Goal: Check status: Check status

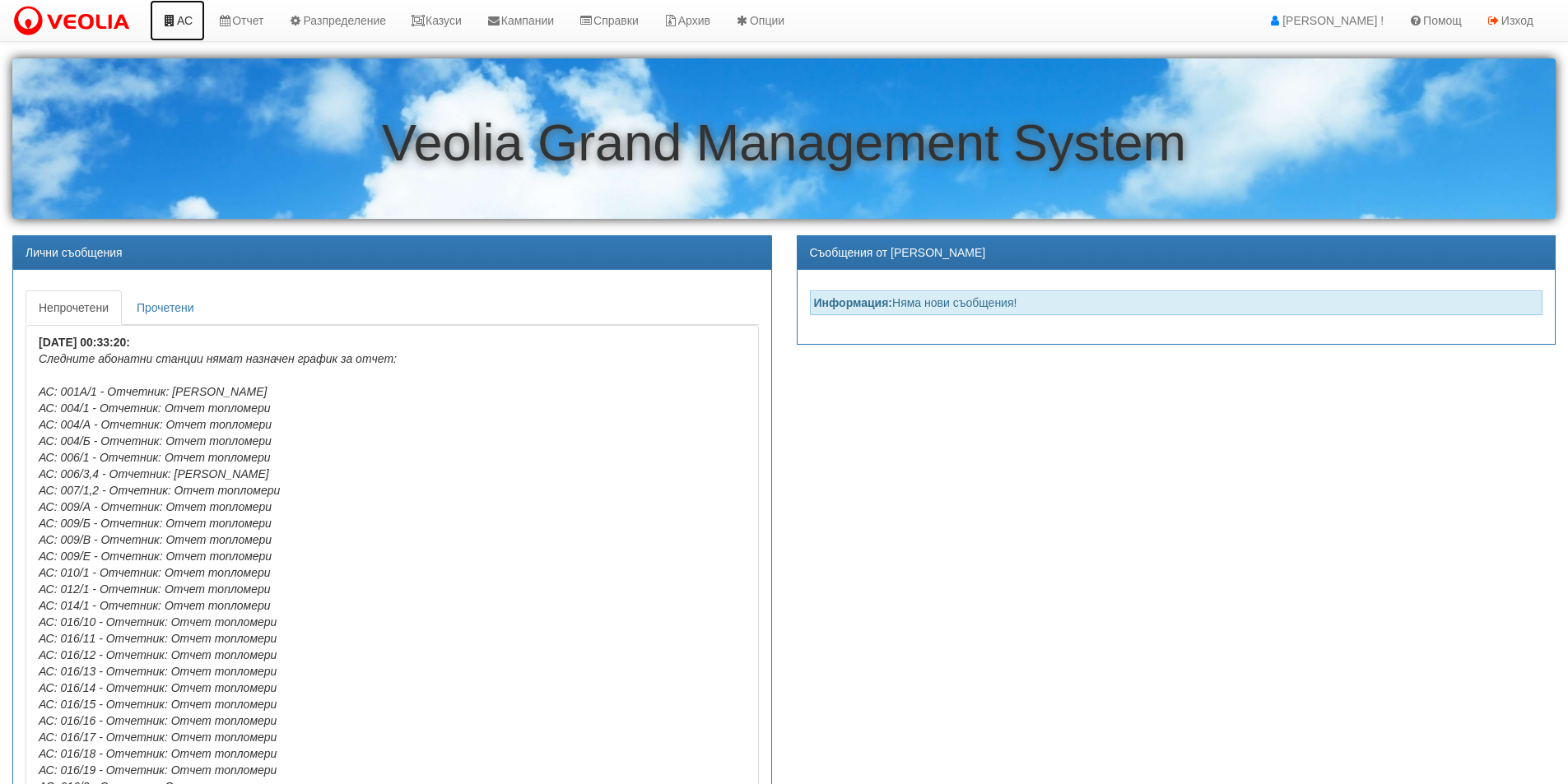
click at [185, 22] on link "АС" at bounding box center [177, 20] width 55 height 41
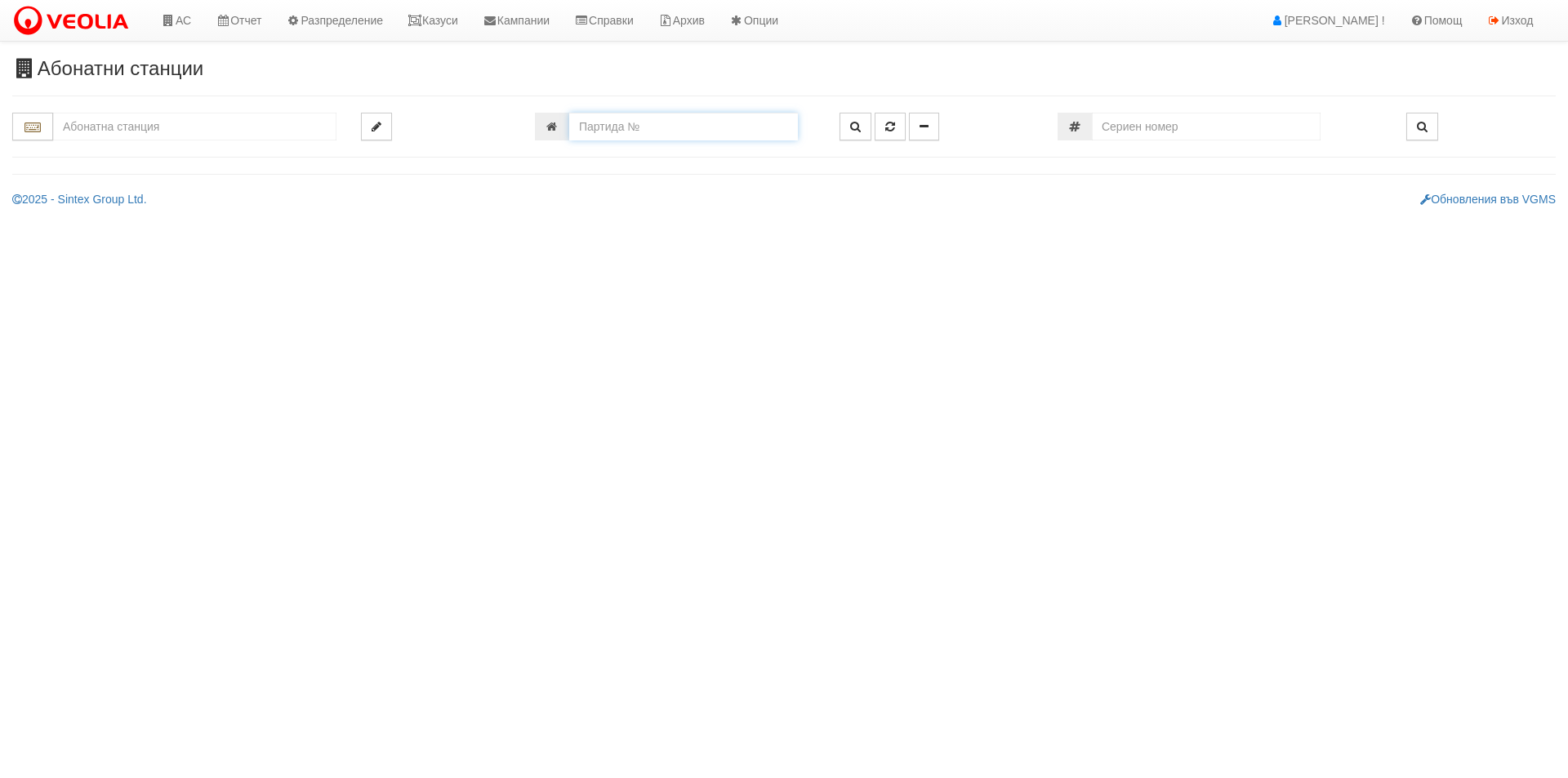
click at [637, 126] on input "number" at bounding box center [682, 127] width 228 height 28
type input "16379"
click at [855, 123] on icon "button" at bounding box center [855, 127] width 10 height 11
type input "005/1,2 - "ВЕОЛИЯ ЕНЕРДЖИ ВАРНА " ЕАД"
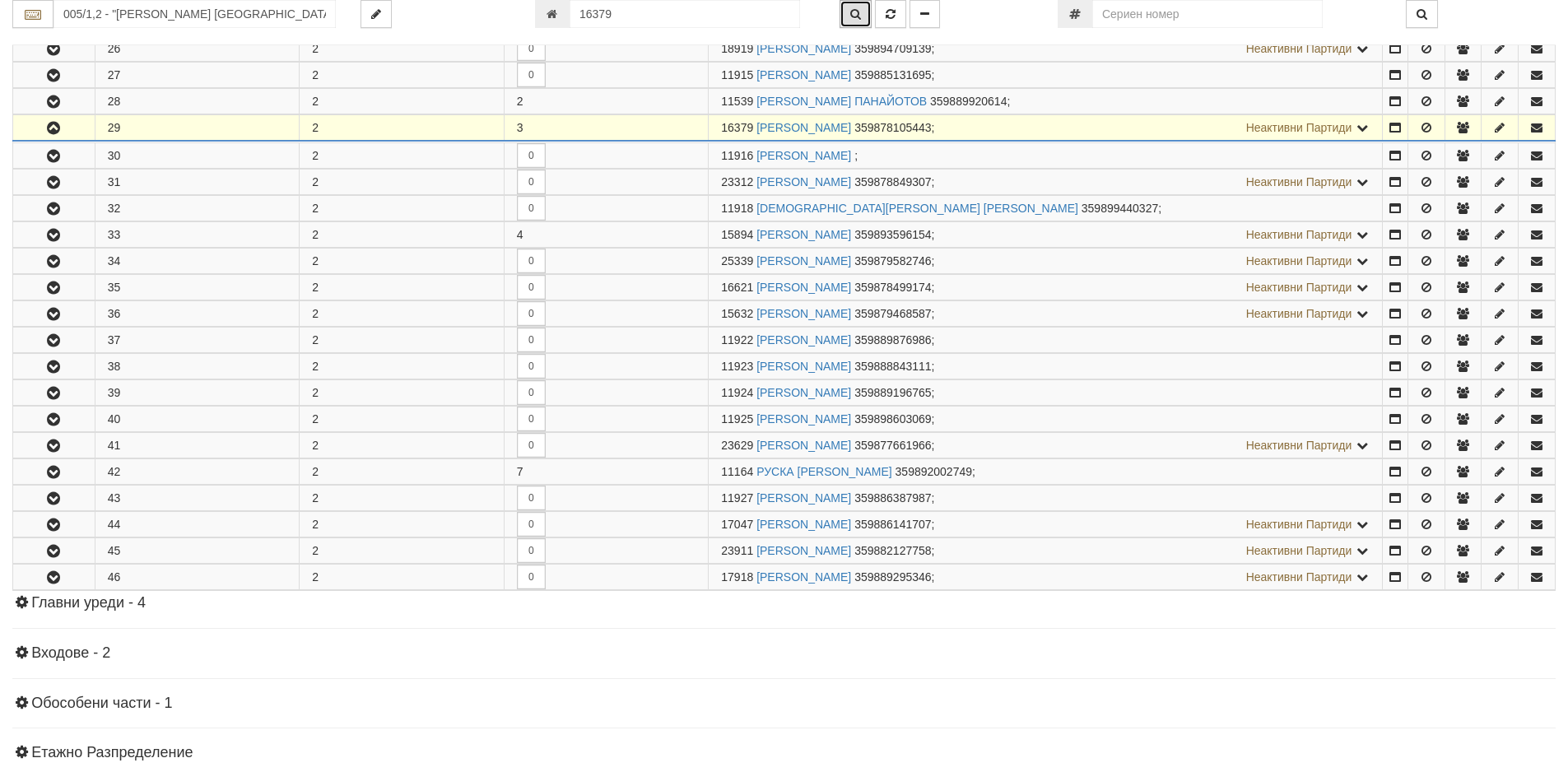
scroll to position [1062, 0]
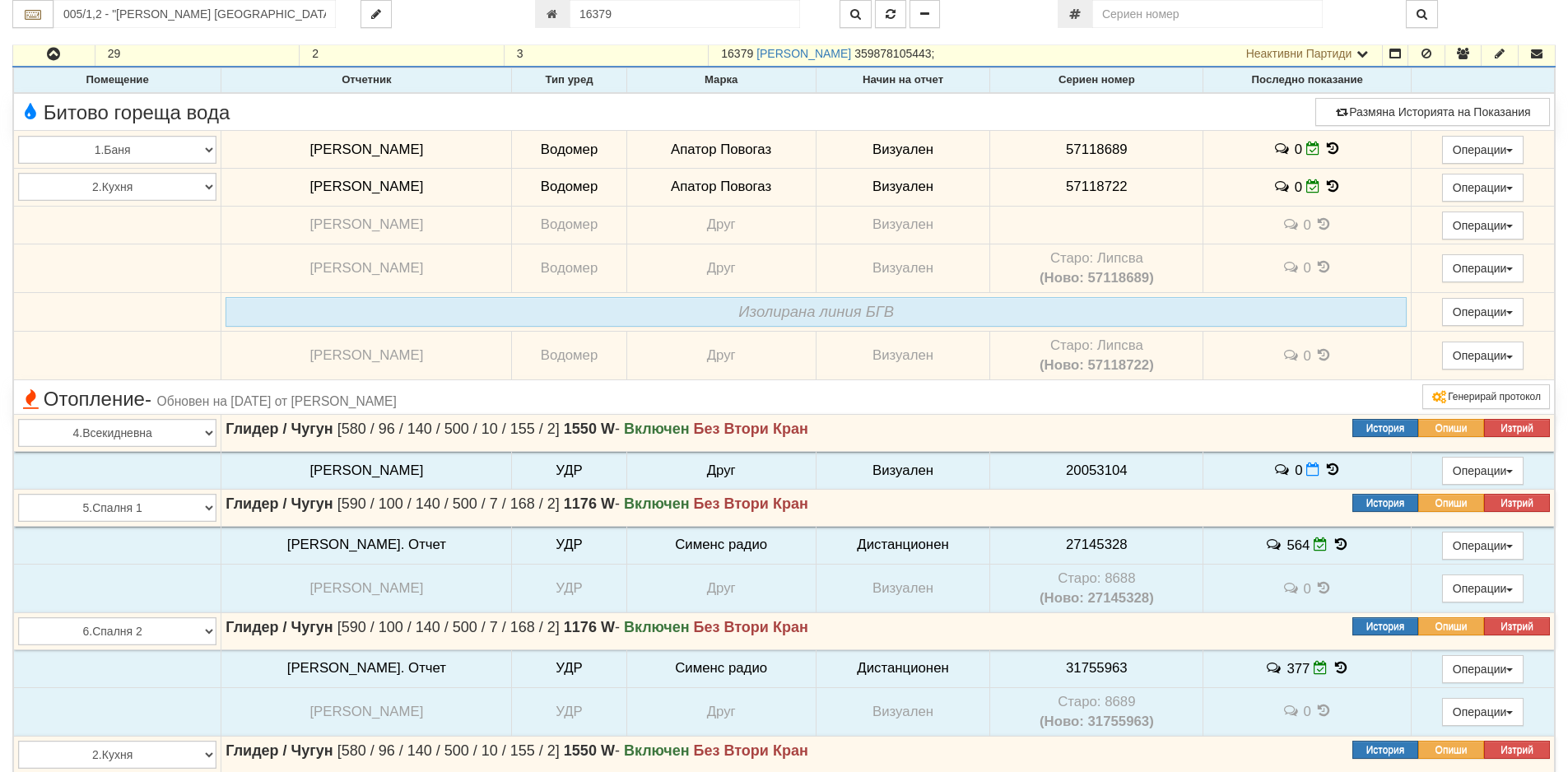
click at [1324, 151] on icon at bounding box center [1332, 148] width 18 height 14
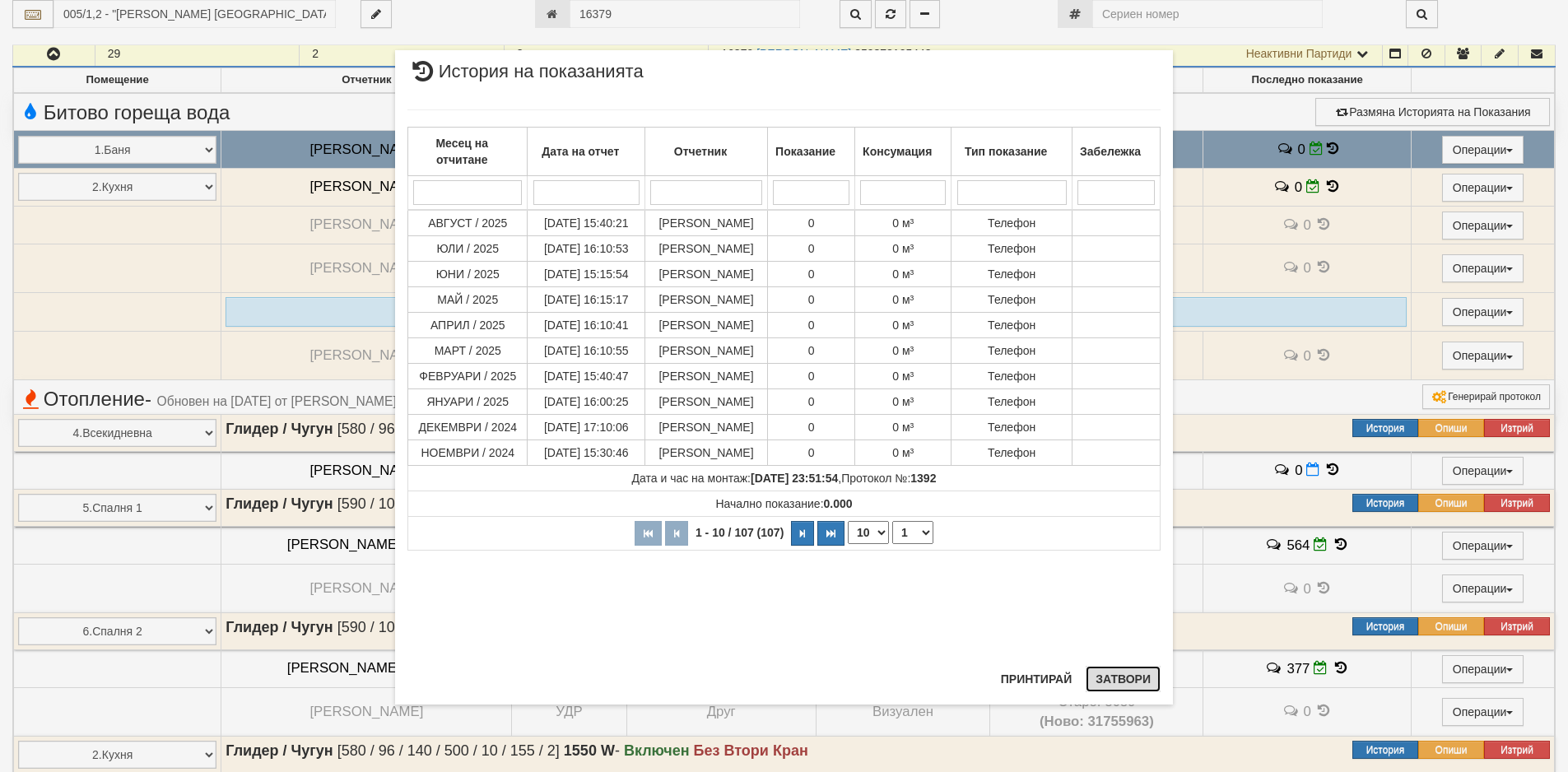
click at [1111, 685] on button "Затвори" at bounding box center [1123, 679] width 75 height 27
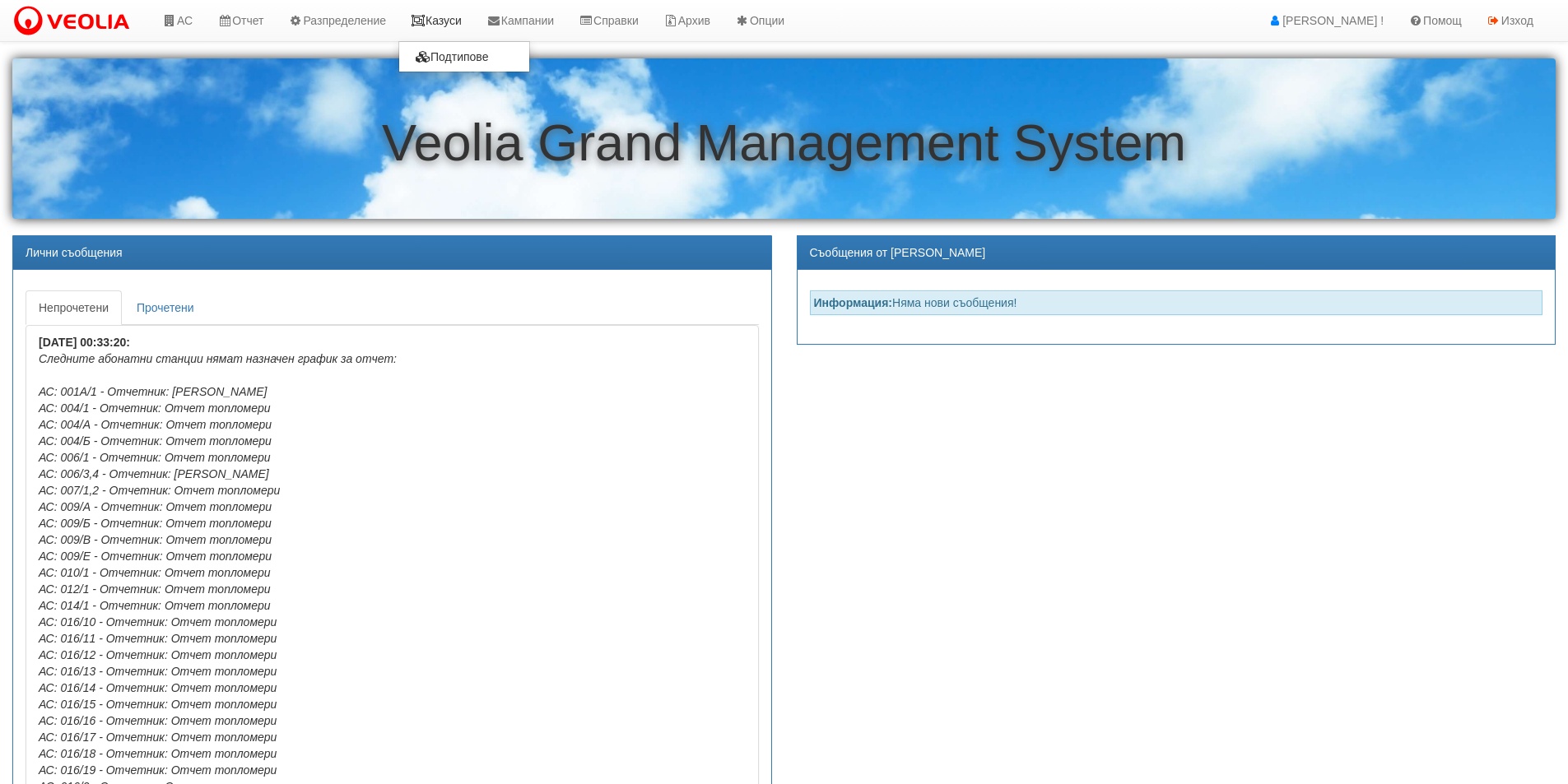
click at [453, 22] on link "Казуси" at bounding box center [436, 20] width 76 height 41
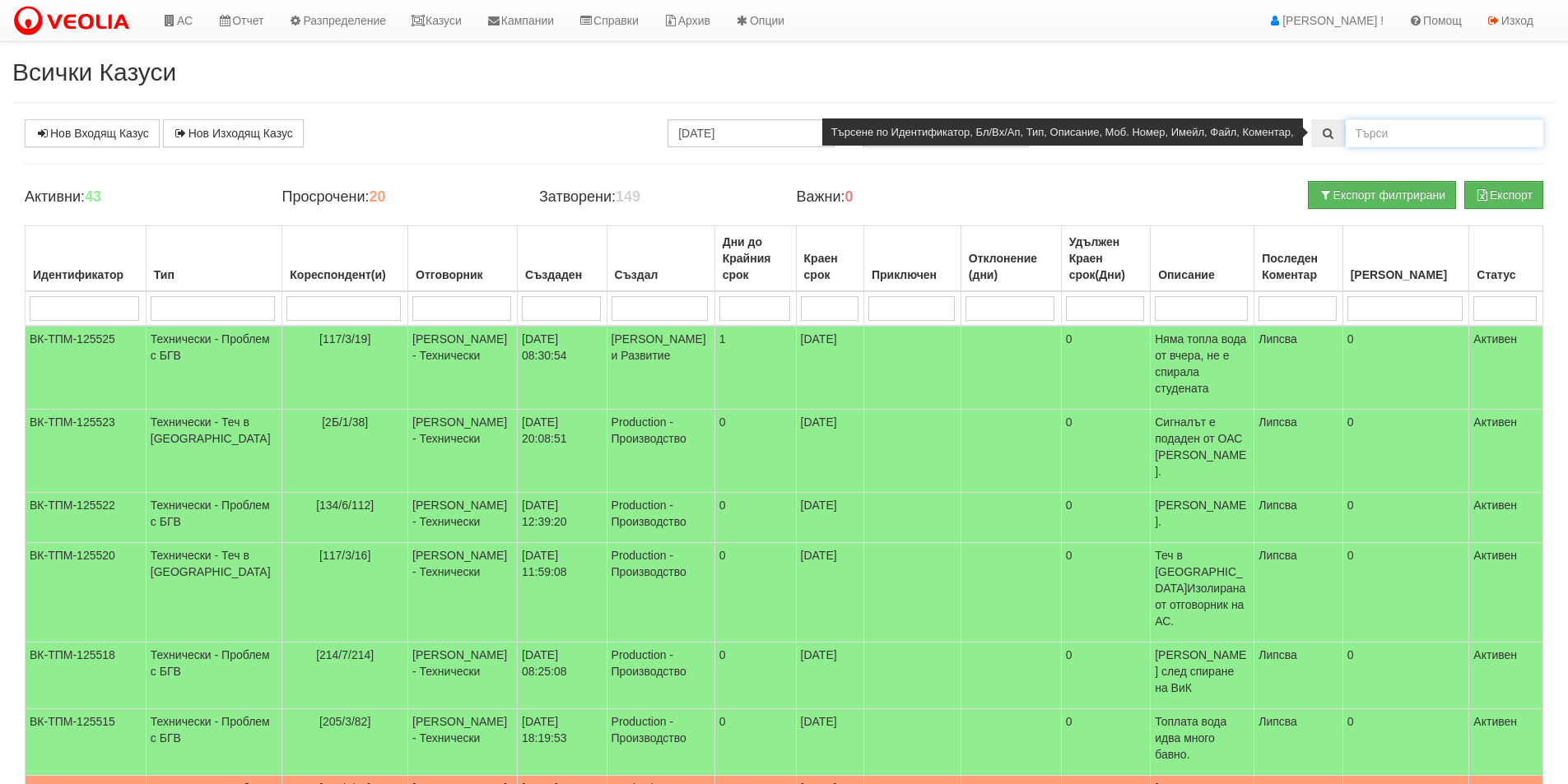
click at [1374, 135] on input "text" at bounding box center [1444, 134] width 197 height 28
type input "p"
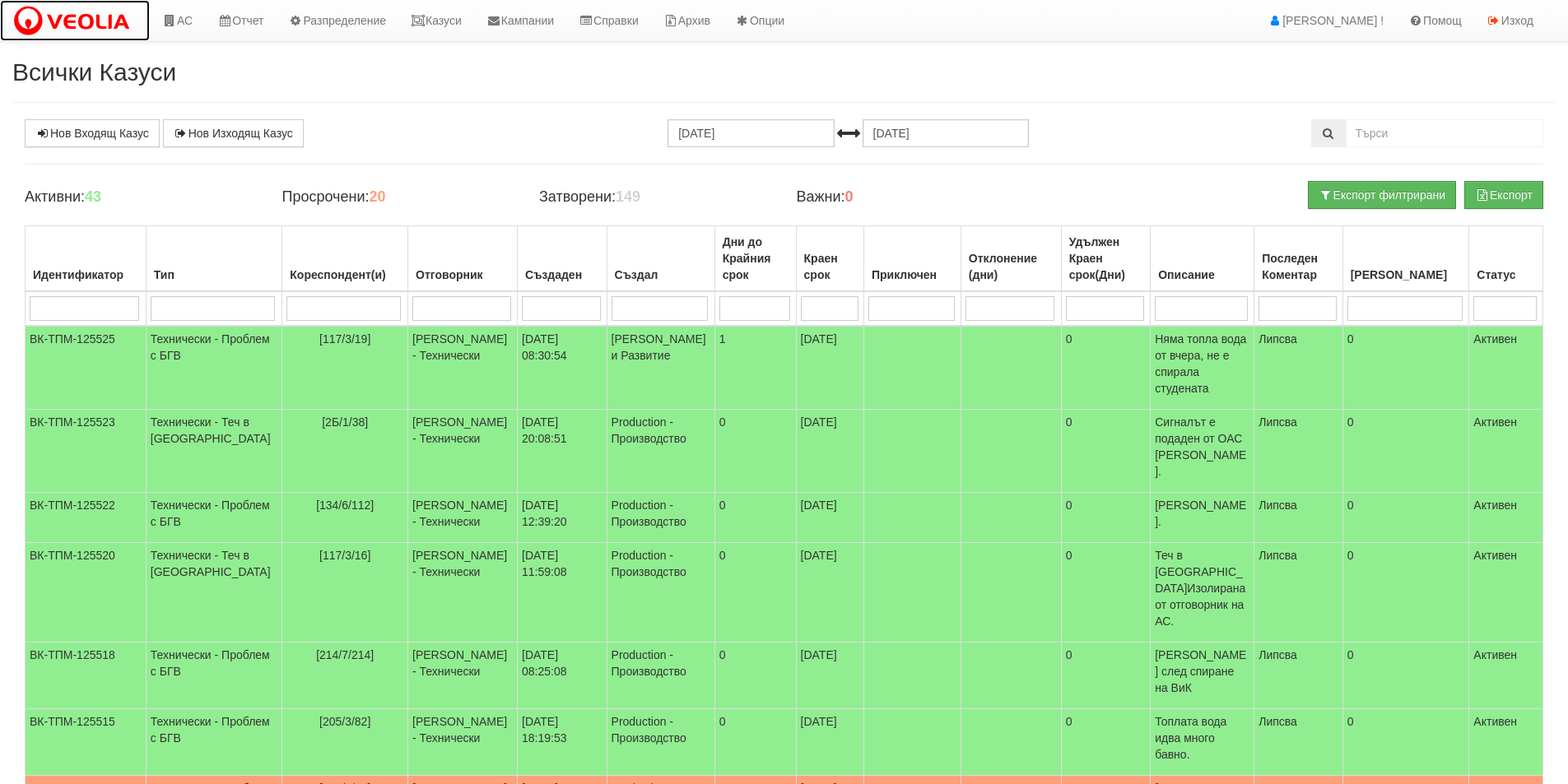
click at [76, 18] on img at bounding box center [75, 21] width 125 height 34
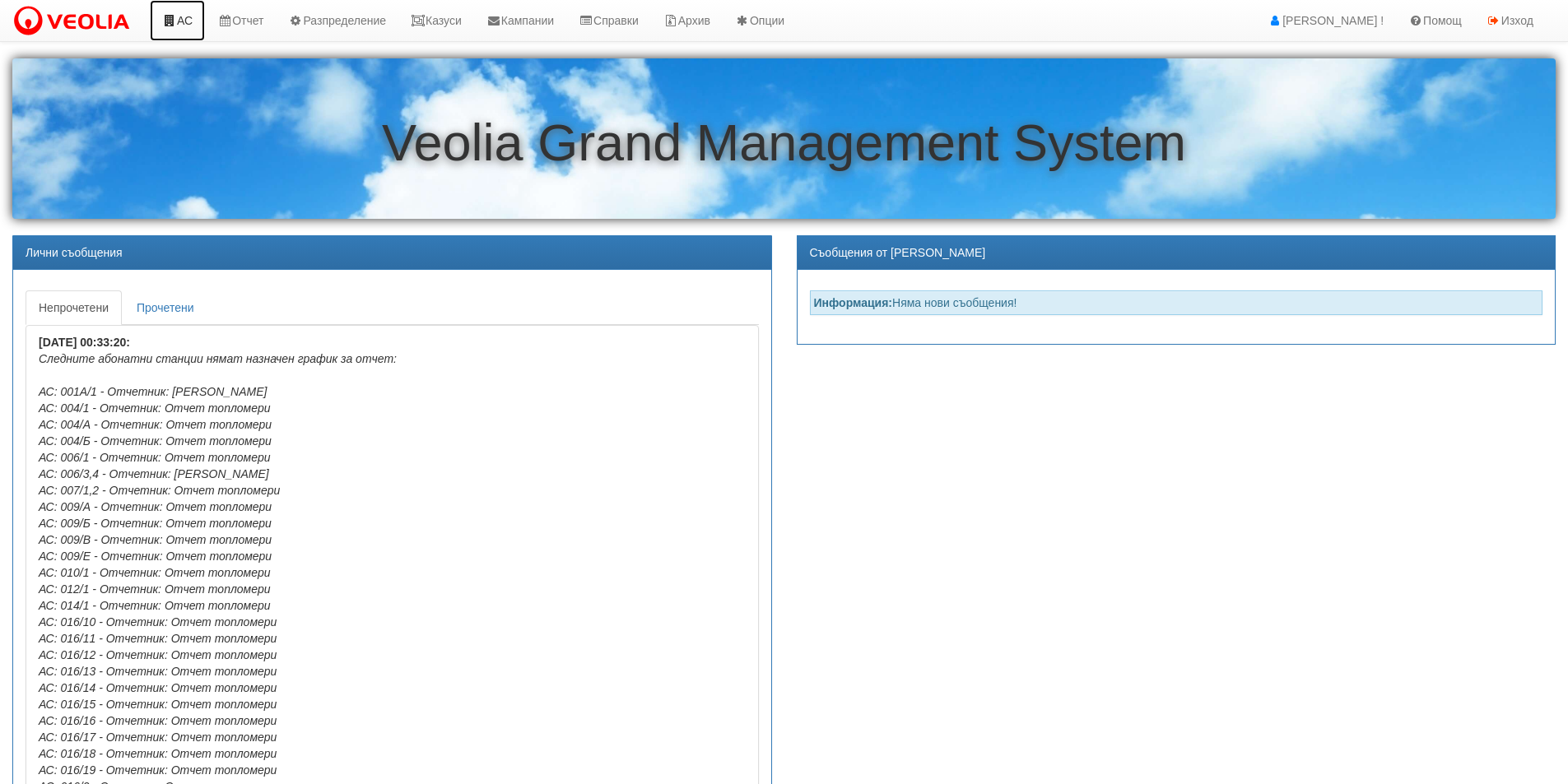
click at [189, 22] on link "АС" at bounding box center [177, 20] width 55 height 41
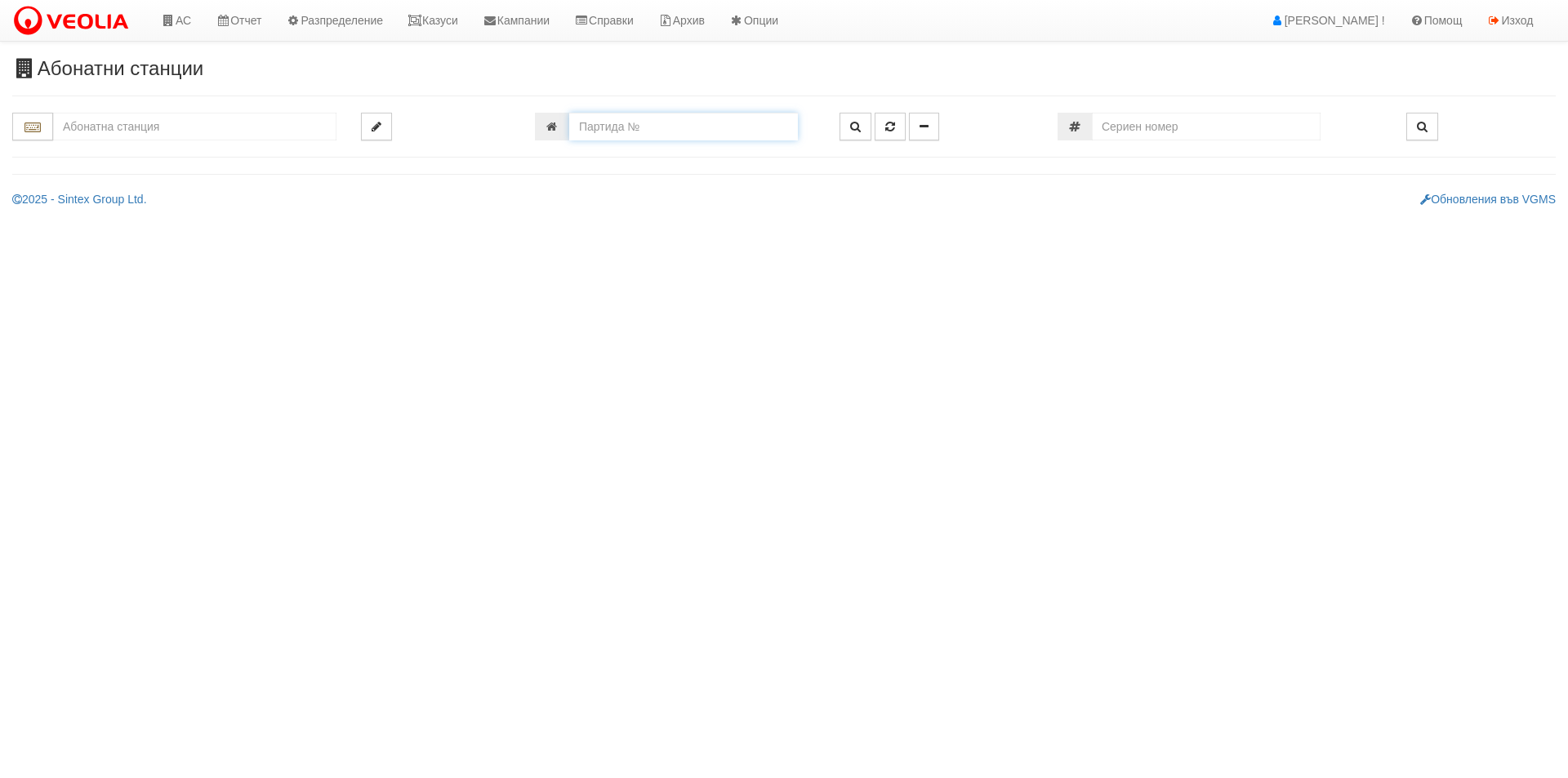
click at [635, 135] on input "number" at bounding box center [682, 127] width 228 height 28
type input "15461"
click at [852, 126] on icon "button" at bounding box center [855, 127] width 10 height 11
type input "151/1 - "[PERSON_NAME] [GEOGRAPHIC_DATA] " ЕАД"
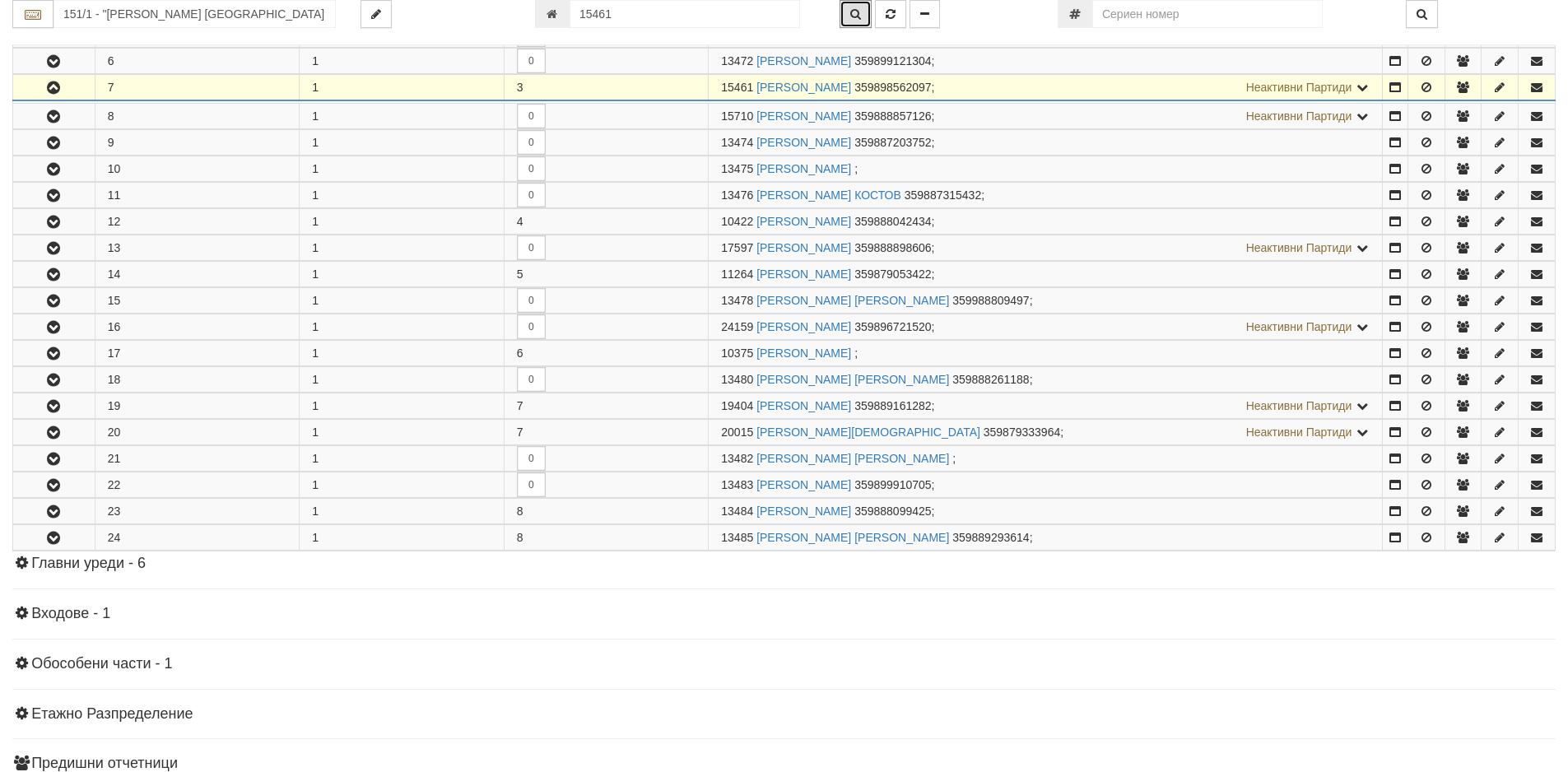
scroll to position [483, 0]
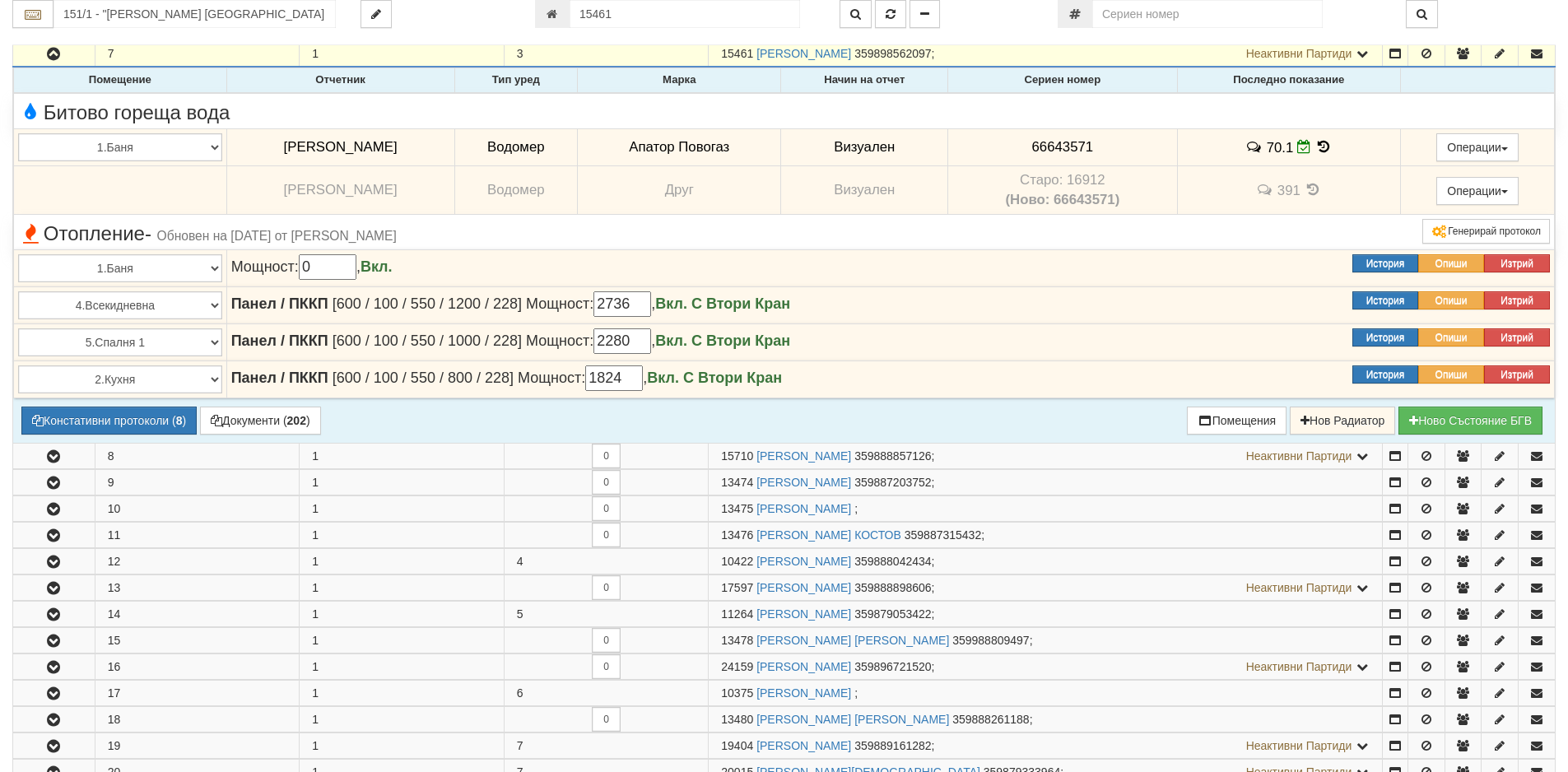
click at [1330, 147] on icon at bounding box center [1324, 147] width 18 height 14
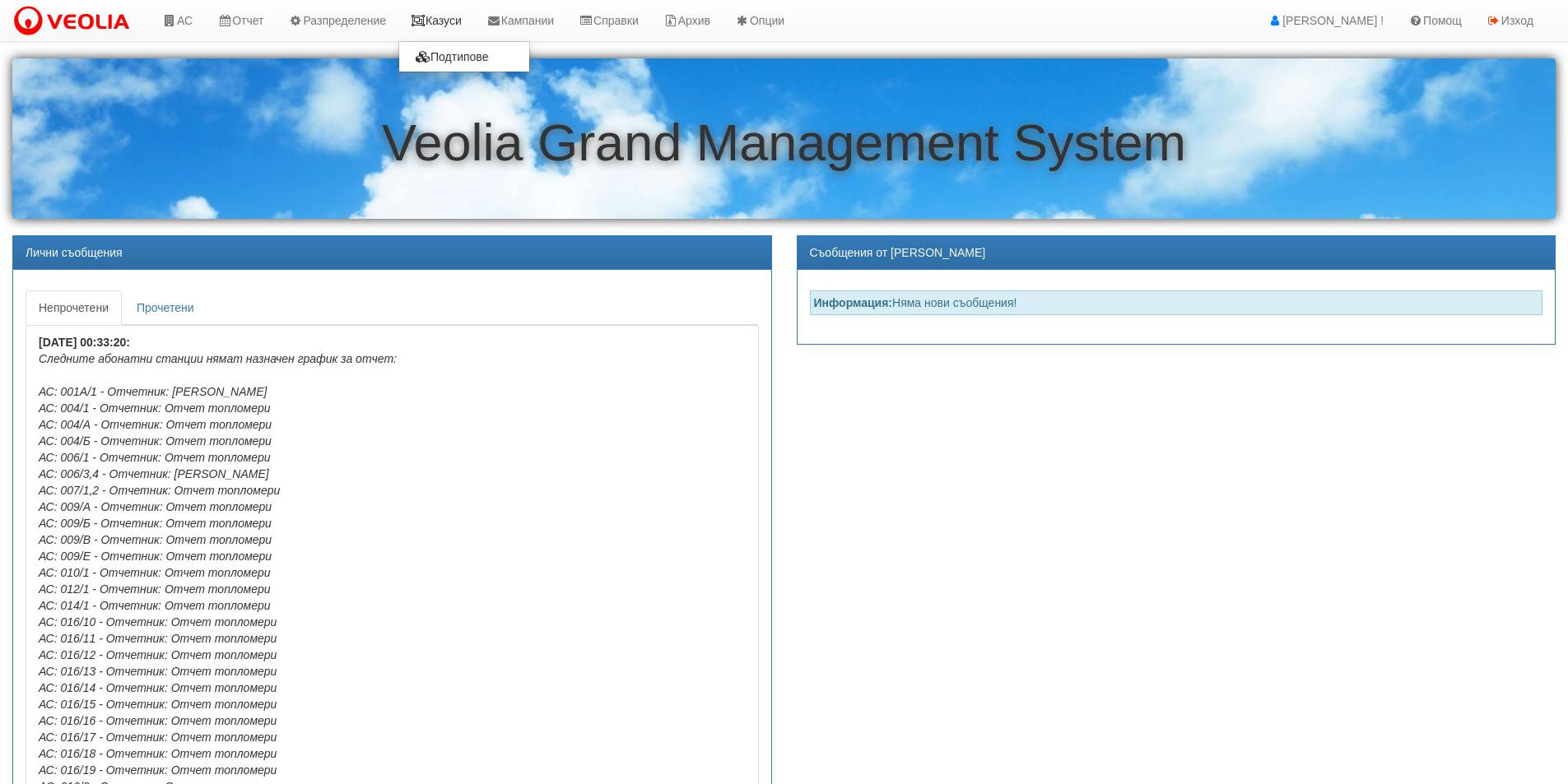
click at [453, 16] on link "Казуси" at bounding box center [436, 20] width 76 height 41
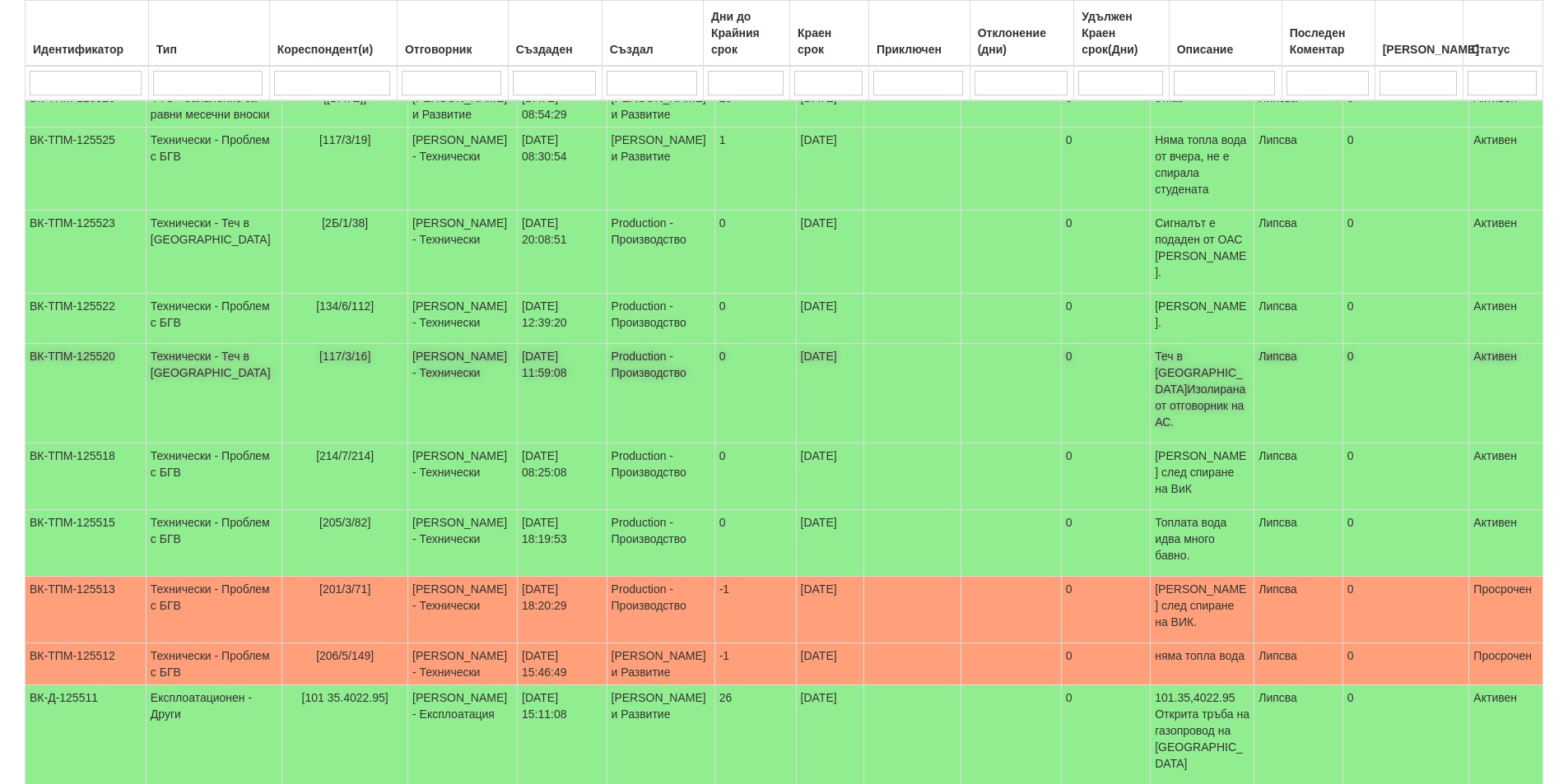
scroll to position [247, 0]
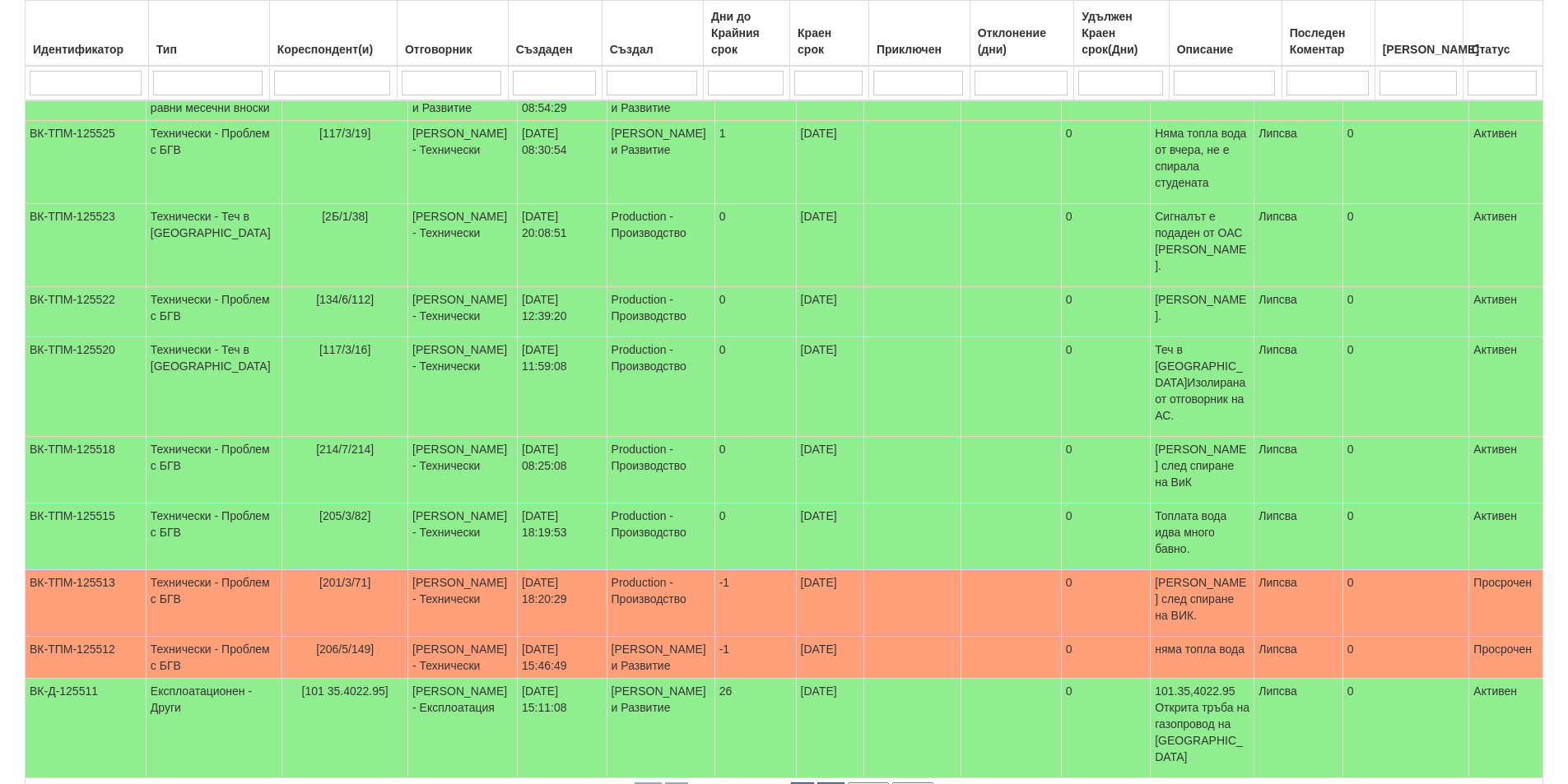
click at [880, 782] on select "10 20 30 40" at bounding box center [868, 793] width 41 height 23
select select "40"
click at [851, 783] on select "10 20 30 40" at bounding box center [868, 793] width 41 height 23
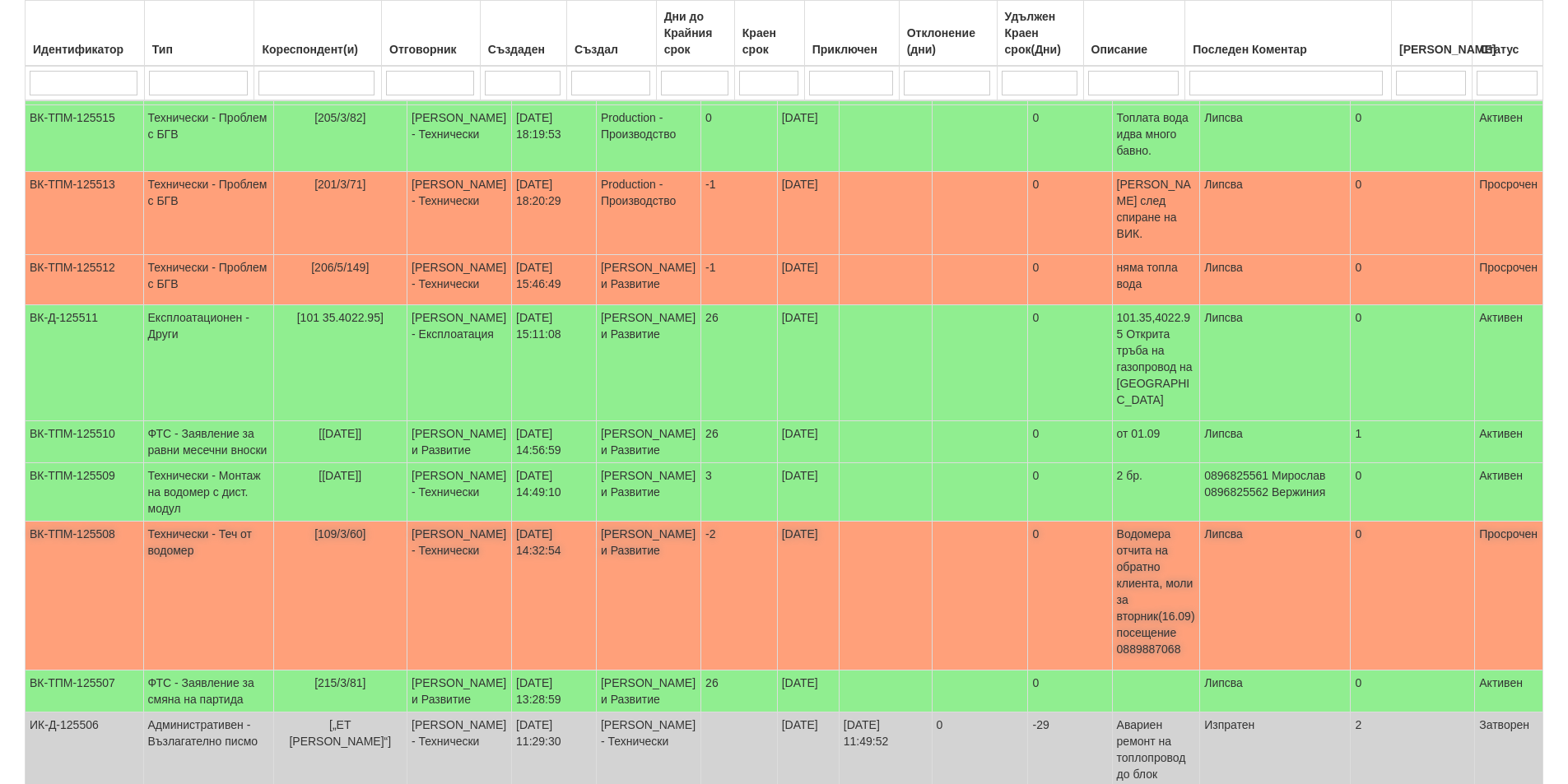
scroll to position [659, 0]
